Goal: Information Seeking & Learning: Learn about a topic

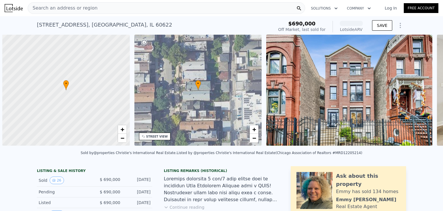
scroll to position [0, 2]
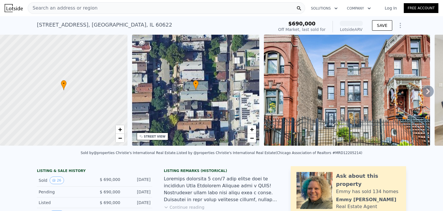
click at [58, 7] on span "Search an address or region" at bounding box center [63, 8] width 70 height 7
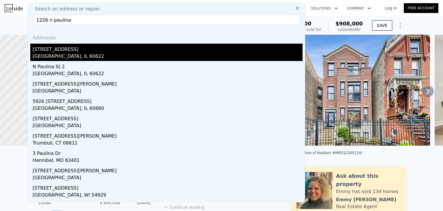
type input "1226 n paulina"
click at [72, 48] on div "[STREET_ADDRESS]" at bounding box center [168, 48] width 270 height 9
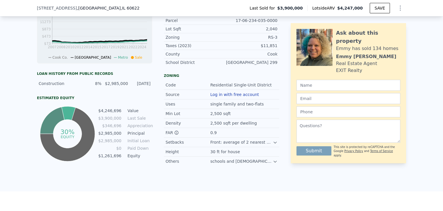
scroll to position [113, 0]
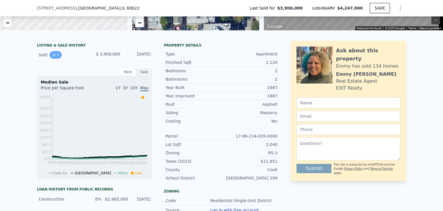
click at [55, 59] on button "0" at bounding box center [56, 54] width 12 height 7
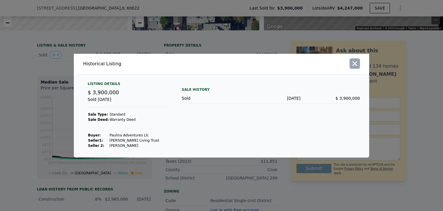
click at [356, 62] on icon "button" at bounding box center [354, 63] width 5 height 5
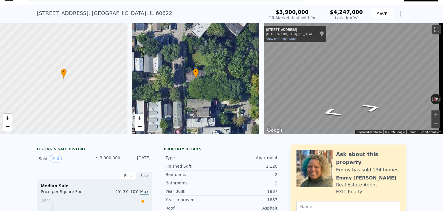
scroll to position [0, 0]
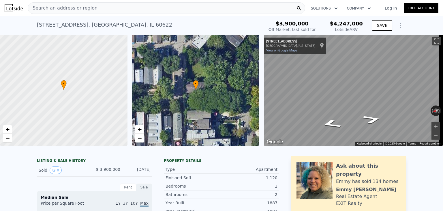
click at [50, 4] on div "Search an address or region" at bounding box center [63, 8] width 70 height 11
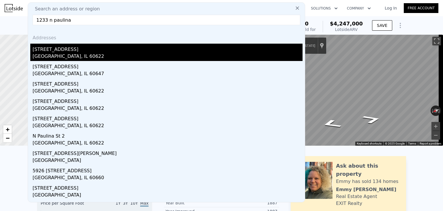
type input "1233 n paulina"
click at [66, 50] on div "[STREET_ADDRESS]" at bounding box center [168, 48] width 270 height 9
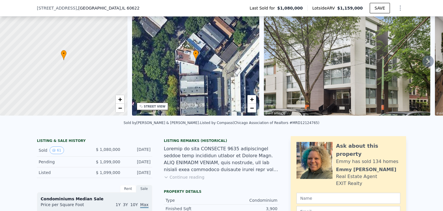
scroll to position [55, 0]
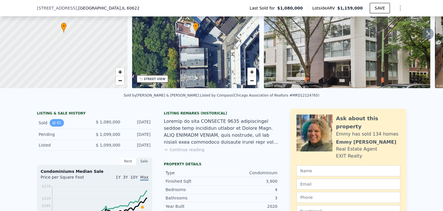
click at [54, 123] on button "61" at bounding box center [57, 122] width 14 height 7
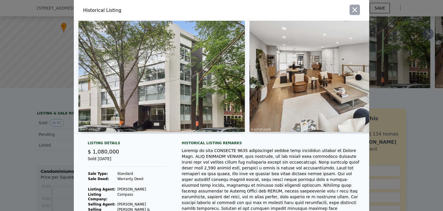
click at [352, 8] on icon "button" at bounding box center [354, 9] width 5 height 5
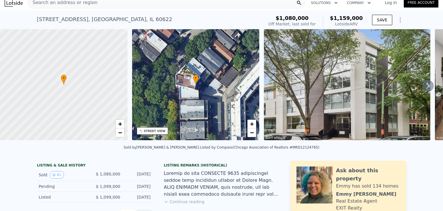
scroll to position [0, 0]
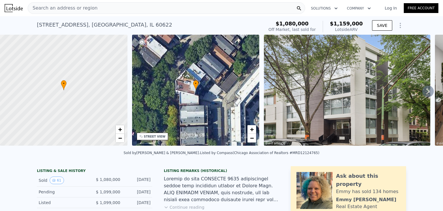
click at [71, 11] on span "Search an address or region" at bounding box center [63, 8] width 70 height 7
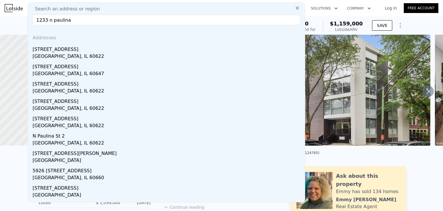
type input "1233 n paulina"
click at [296, 8] on icon at bounding box center [297, 7] width 3 height 3
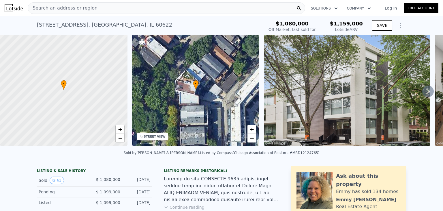
click at [120, 7] on div "Search an address or region" at bounding box center [166, 8] width 277 height 12
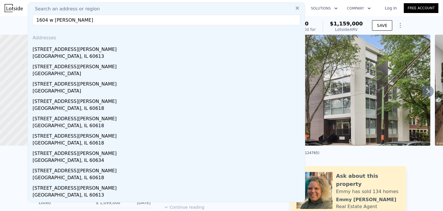
click at [97, 19] on input "1604 w [PERSON_NAME]" at bounding box center [167, 20] width 268 height 10
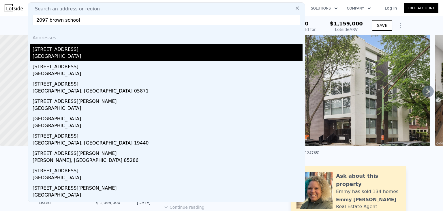
type input "2097 brown school"
click at [84, 51] on div "[STREET_ADDRESS]" at bounding box center [168, 48] width 270 height 9
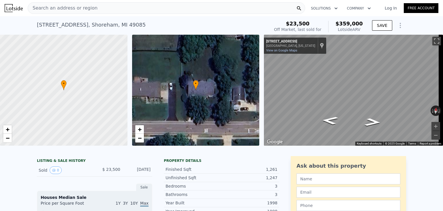
click at [80, 11] on span "Search an address or region" at bounding box center [63, 8] width 70 height 7
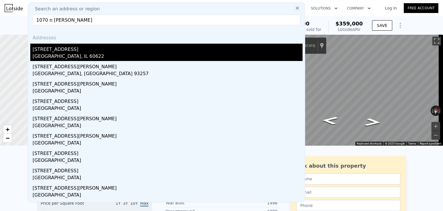
type input "1070 n [PERSON_NAME]"
click at [99, 50] on div "[STREET_ADDRESS]" at bounding box center [168, 48] width 270 height 9
